Goal: Task Accomplishment & Management: Manage account settings

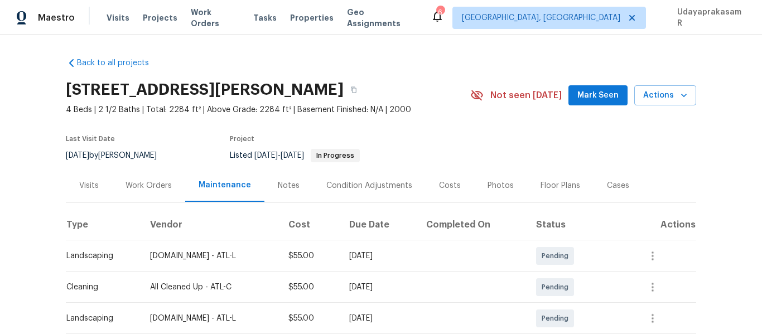
scroll to position [167, 0]
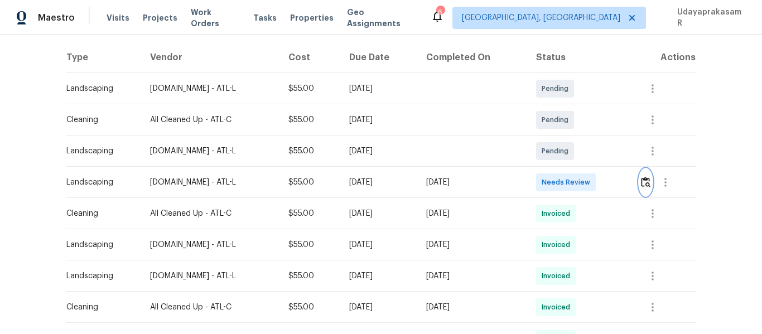
click at [644, 187] on img "button" at bounding box center [645, 182] width 9 height 11
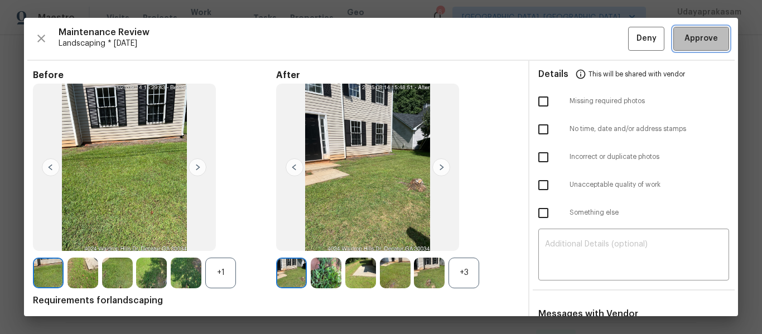
click at [688, 41] on span "Approve" at bounding box center [701, 39] width 33 height 14
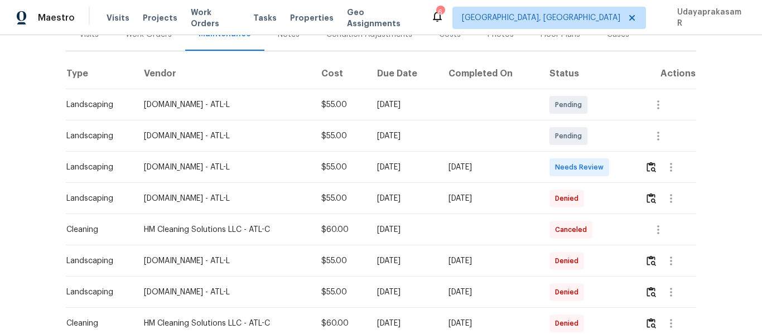
scroll to position [167, 0]
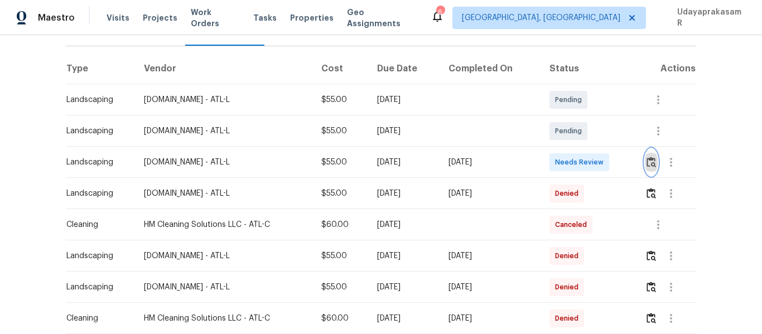
click at [653, 157] on button "button" at bounding box center [651, 162] width 13 height 27
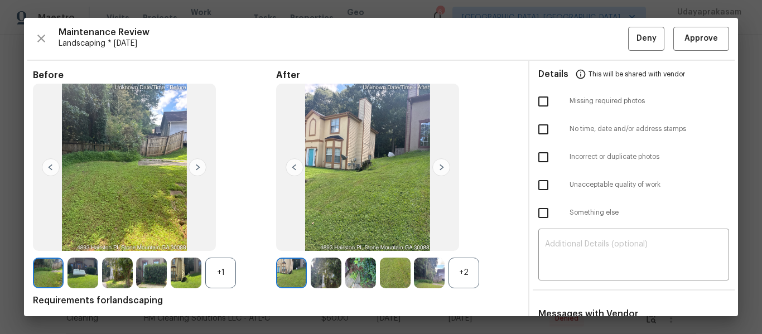
click at [537, 108] on input "checkbox" at bounding box center [543, 101] width 23 height 23
checkbox input "false"
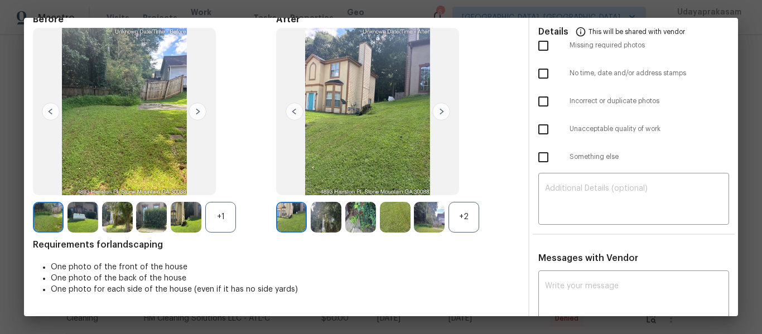
scroll to position [0, 0]
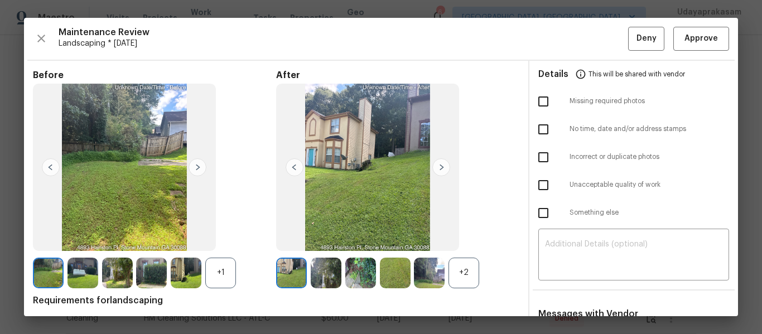
click at [540, 137] on input "checkbox" at bounding box center [543, 129] width 23 height 23
checkbox input "true"
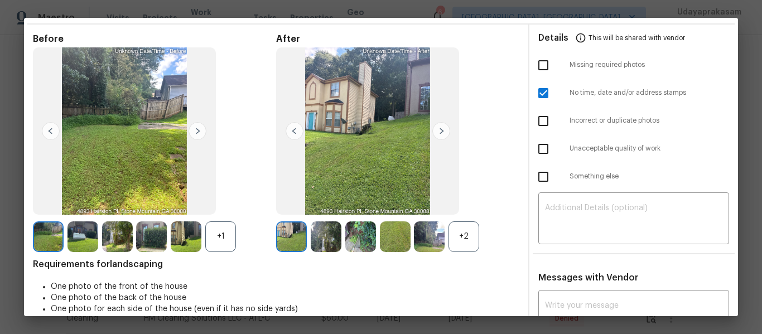
scroll to position [56, 0]
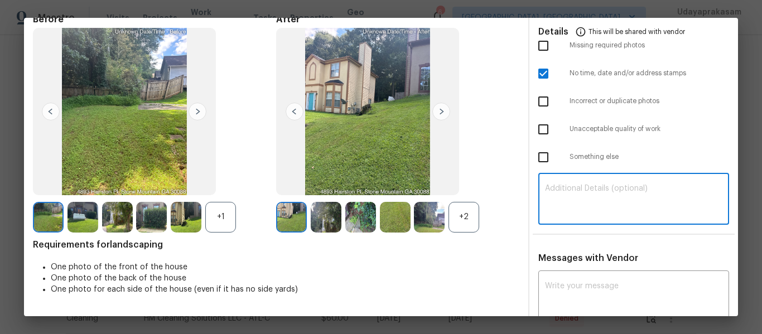
click at [565, 196] on textarea at bounding box center [633, 200] width 177 height 31
paste textarea "Maintenance Audit Team: Hello! Unfortunately this landscaping visit completed o…"
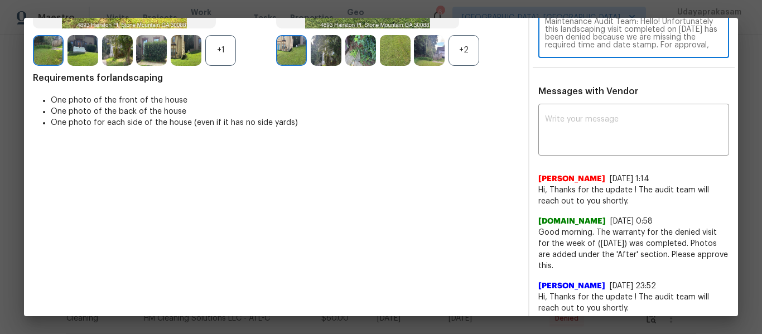
scroll to position [223, 0]
type textarea "Maintenance Audit Team: Hello! Unfortunately this landscaping visit completed o…"
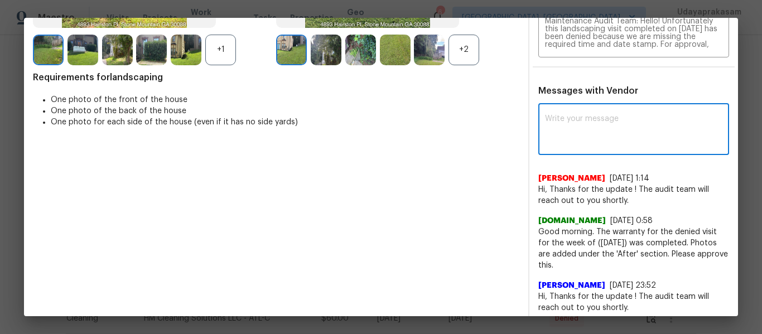
click at [583, 128] on textarea at bounding box center [633, 130] width 177 height 31
paste textarea "Maintenance Audit Team: Hello! Unfortunately this landscaping visit completed o…"
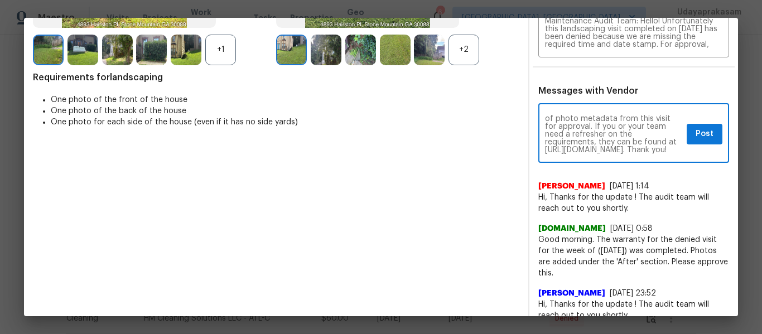
scroll to position [70, 0]
type textarea "Maintenance Audit Team: Hello! Unfortunately this landscaping visit completed o…"
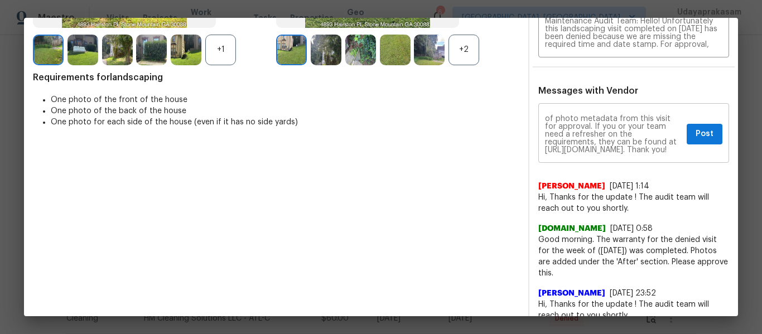
click at [700, 121] on div "Maintenance Audit Team: Hello! Unfortunately this landscaping visit completed o…" at bounding box center [634, 134] width 191 height 57
click at [699, 131] on span "Post" at bounding box center [705, 134] width 18 height 14
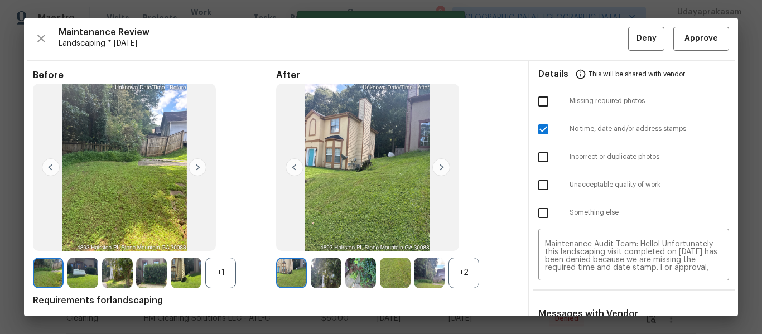
scroll to position [0, 0]
click at [637, 38] on span "Deny" at bounding box center [647, 39] width 20 height 14
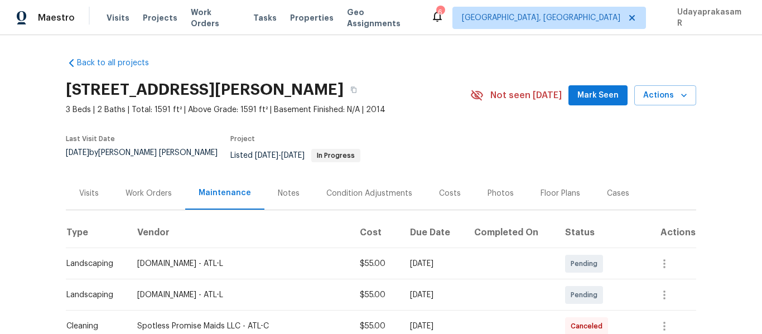
scroll to position [167, 0]
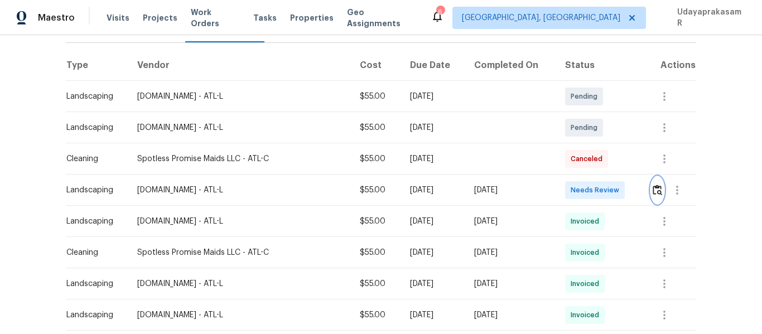
click at [653, 185] on img "button" at bounding box center [657, 190] width 9 height 11
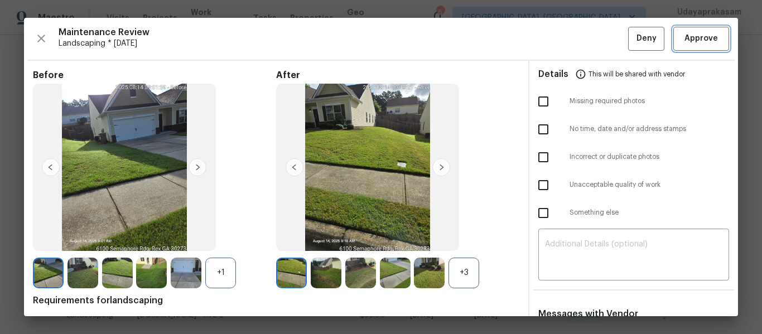
click at [695, 44] on span "Approve" at bounding box center [701, 39] width 33 height 14
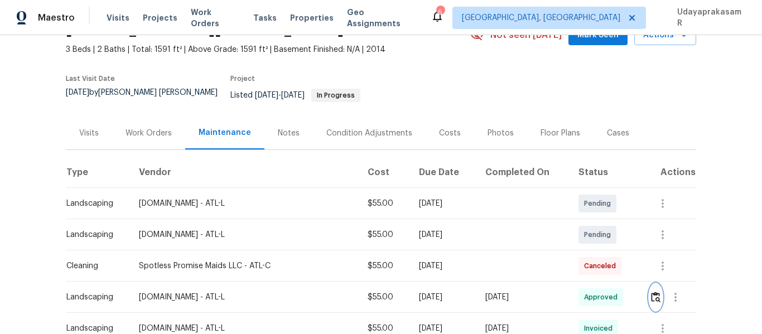
scroll to position [56, 0]
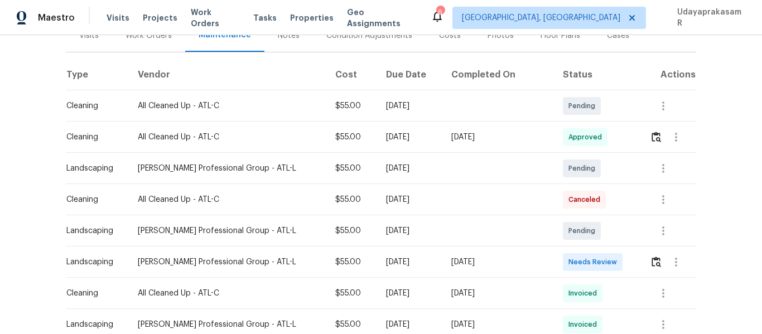
scroll to position [167, 0]
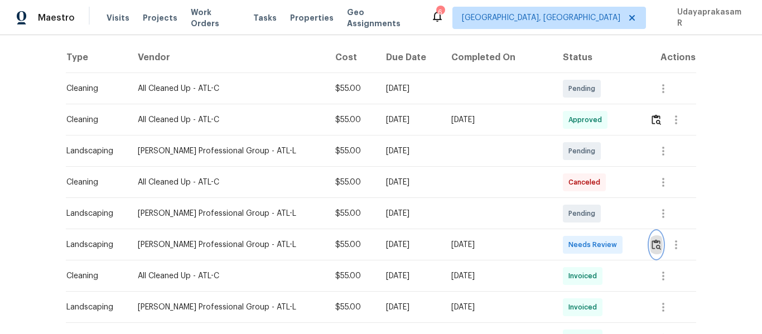
click at [655, 245] on img "button" at bounding box center [656, 244] width 9 height 11
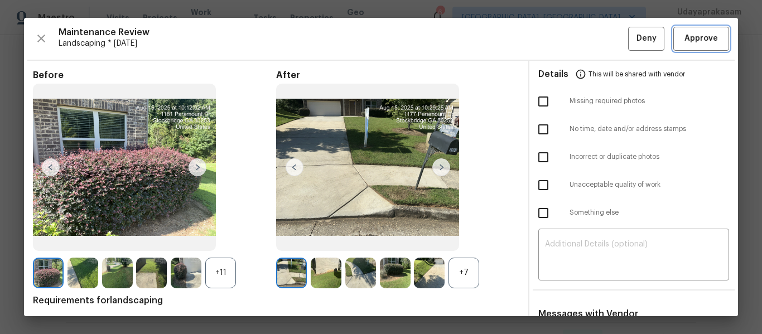
click at [683, 46] on button "Approve" at bounding box center [702, 39] width 56 height 24
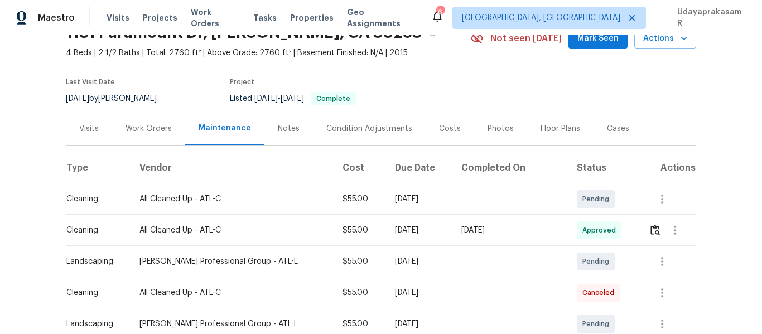
scroll to position [56, 0]
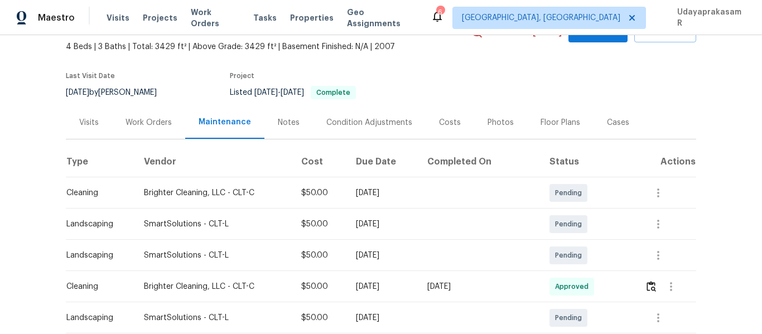
scroll to position [167, 0]
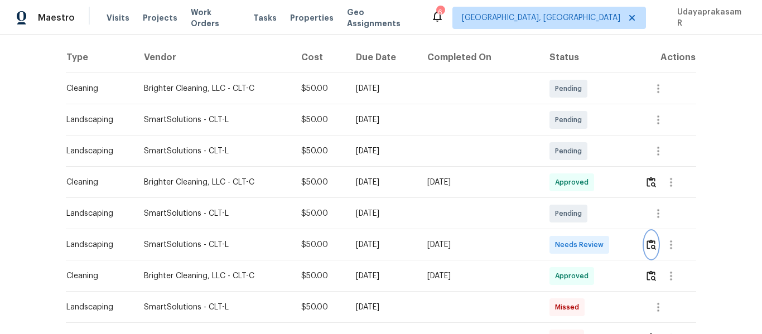
click at [650, 249] on img "button" at bounding box center [651, 244] width 9 height 11
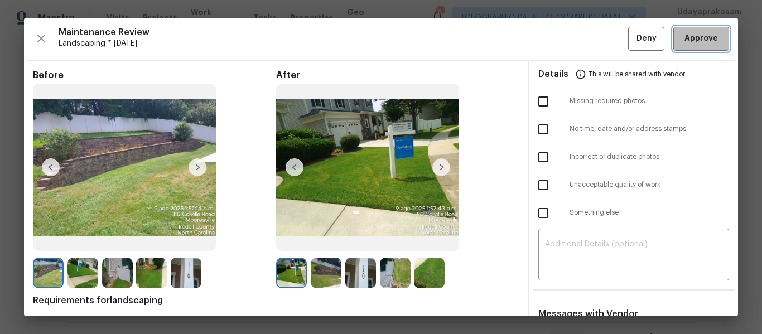
click at [690, 44] on span "Approve" at bounding box center [701, 39] width 33 height 14
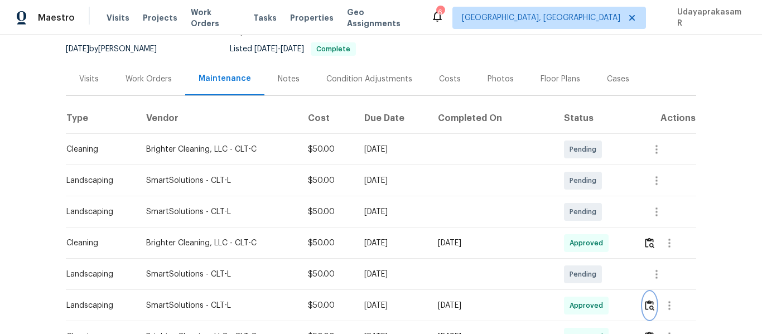
scroll to position [0, 0]
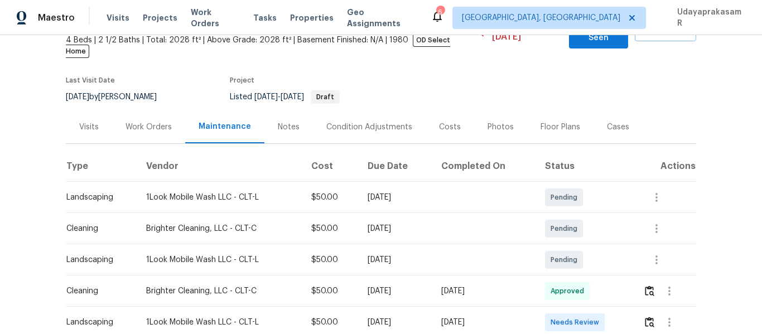
scroll to position [167, 0]
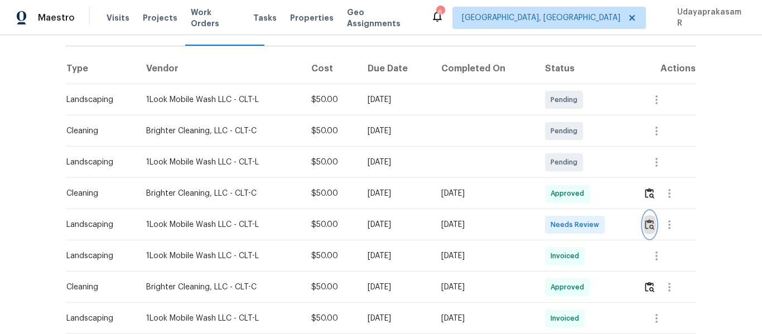
click at [649, 212] on button "button" at bounding box center [650, 225] width 13 height 27
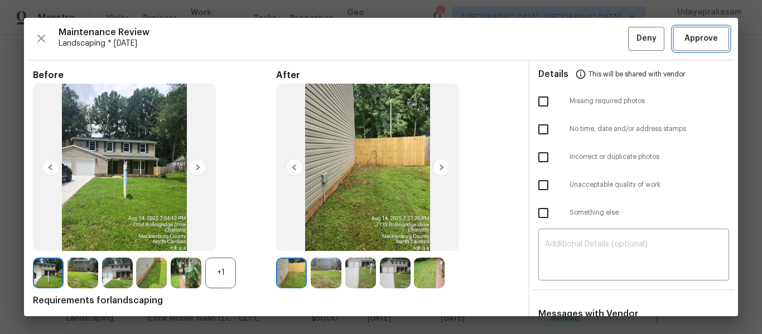
click at [693, 37] on span "Approve" at bounding box center [701, 39] width 33 height 14
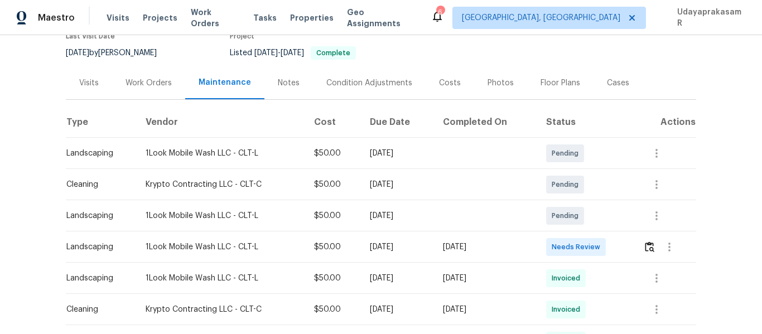
scroll to position [167, 0]
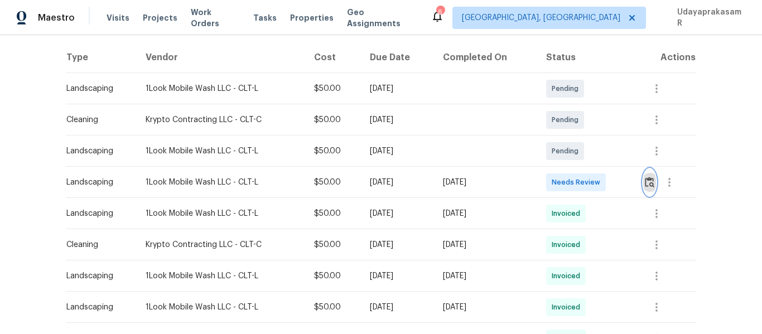
click at [647, 179] on img "button" at bounding box center [649, 182] width 9 height 11
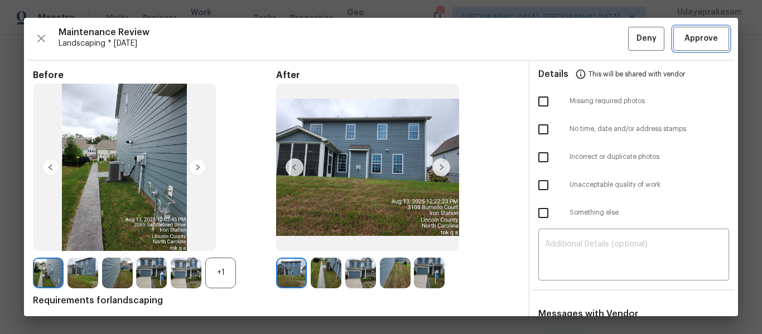
click at [685, 36] on span "Approve" at bounding box center [701, 39] width 33 height 14
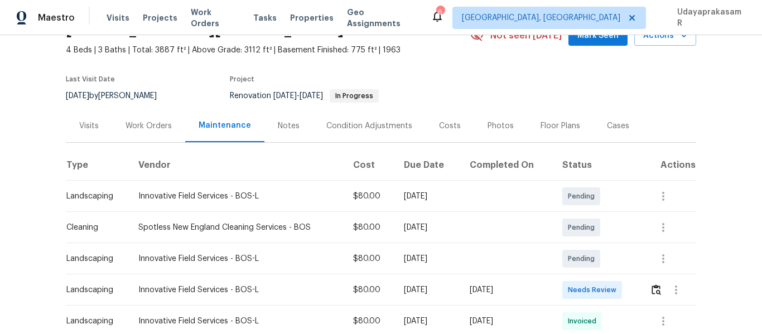
scroll to position [112, 0]
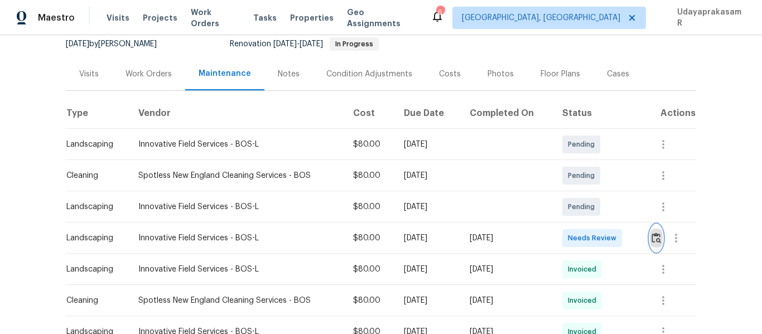
click at [654, 241] on img "button" at bounding box center [656, 238] width 9 height 11
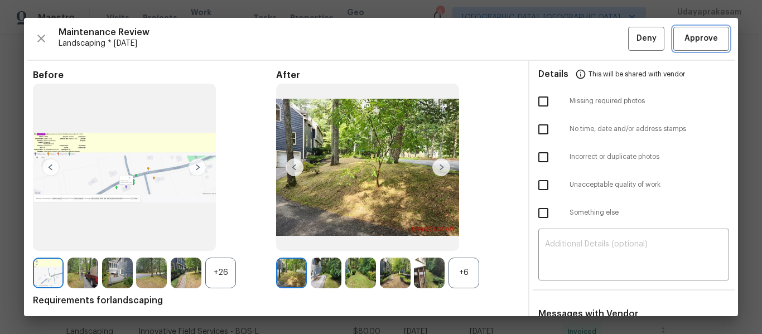
click at [704, 37] on span "Approve" at bounding box center [701, 39] width 33 height 14
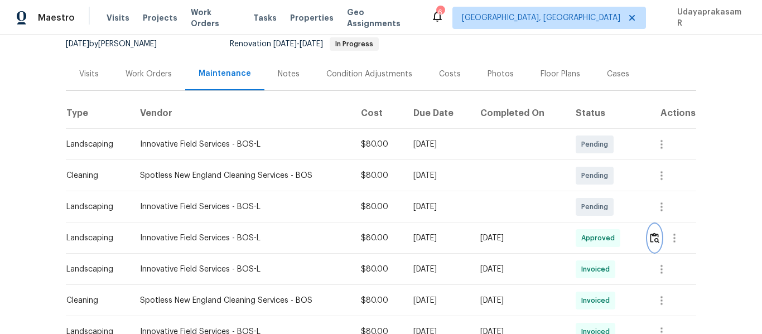
scroll to position [0, 0]
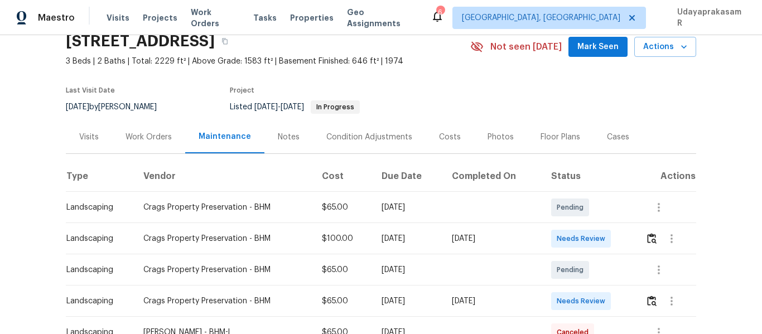
scroll to position [112, 0]
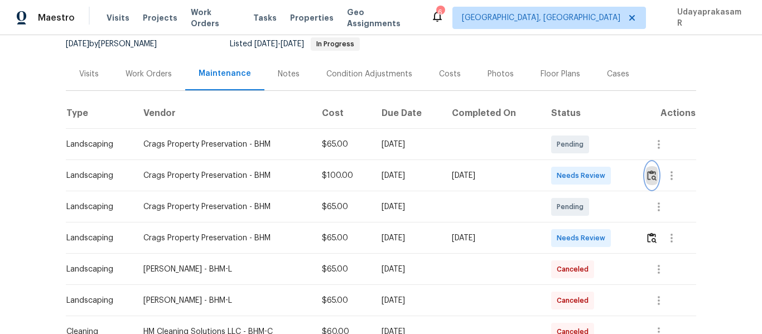
click at [652, 169] on button "button" at bounding box center [652, 175] width 13 height 27
click at [650, 241] on img "button" at bounding box center [651, 238] width 9 height 11
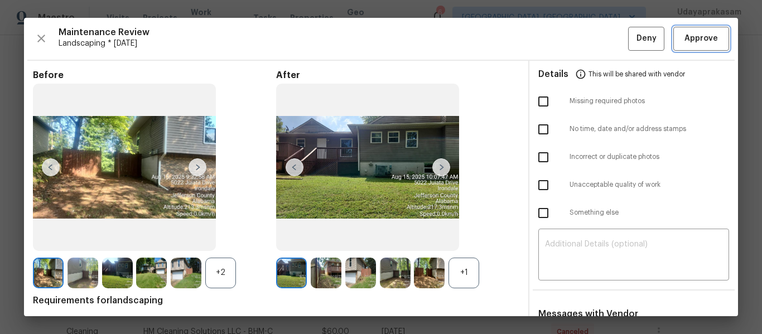
click at [685, 44] on span "Approve" at bounding box center [701, 39] width 33 height 14
